Goal: Register for event/course

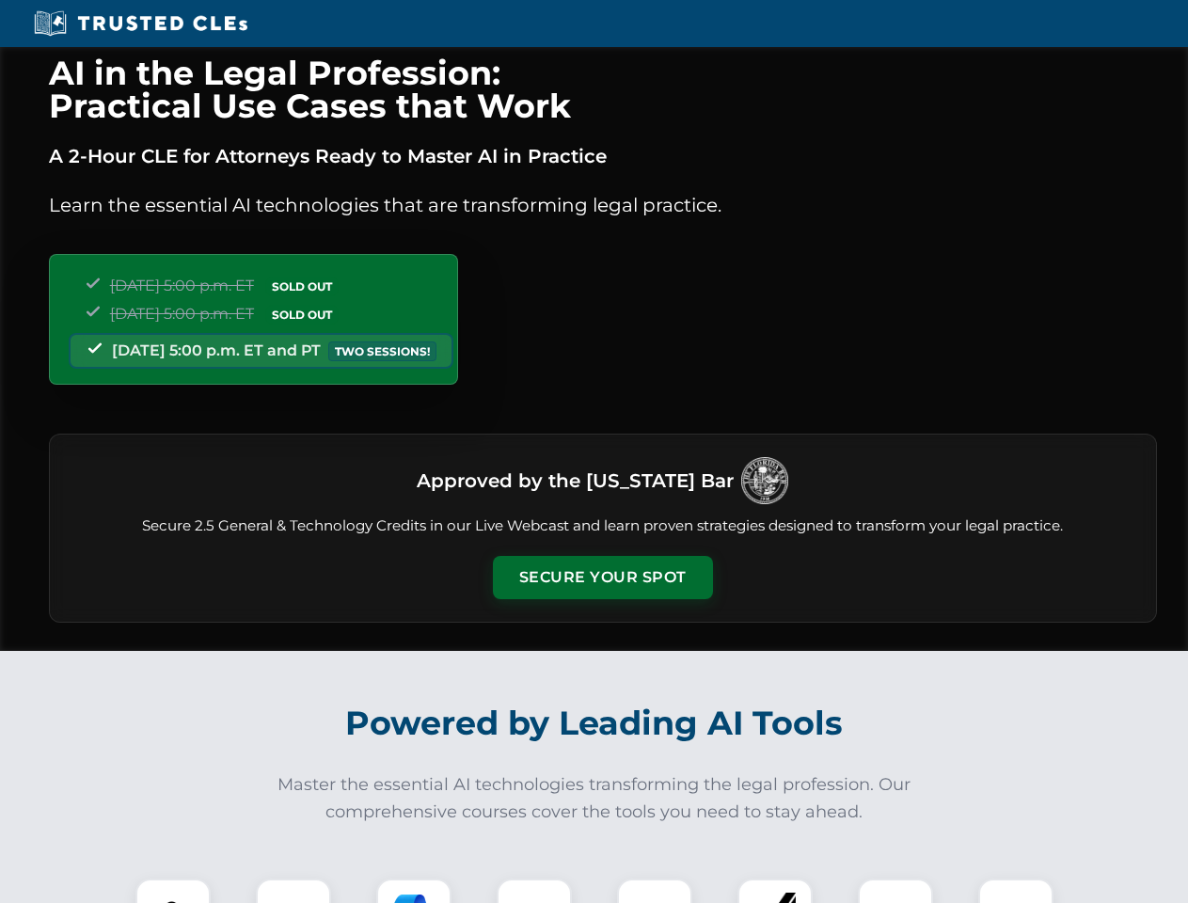
click at [602, 577] on button "Secure Your Spot" at bounding box center [603, 577] width 220 height 43
click at [173, 890] on img at bounding box center [173, 916] width 55 height 55
